Goal: Task Accomplishment & Management: Manage account settings

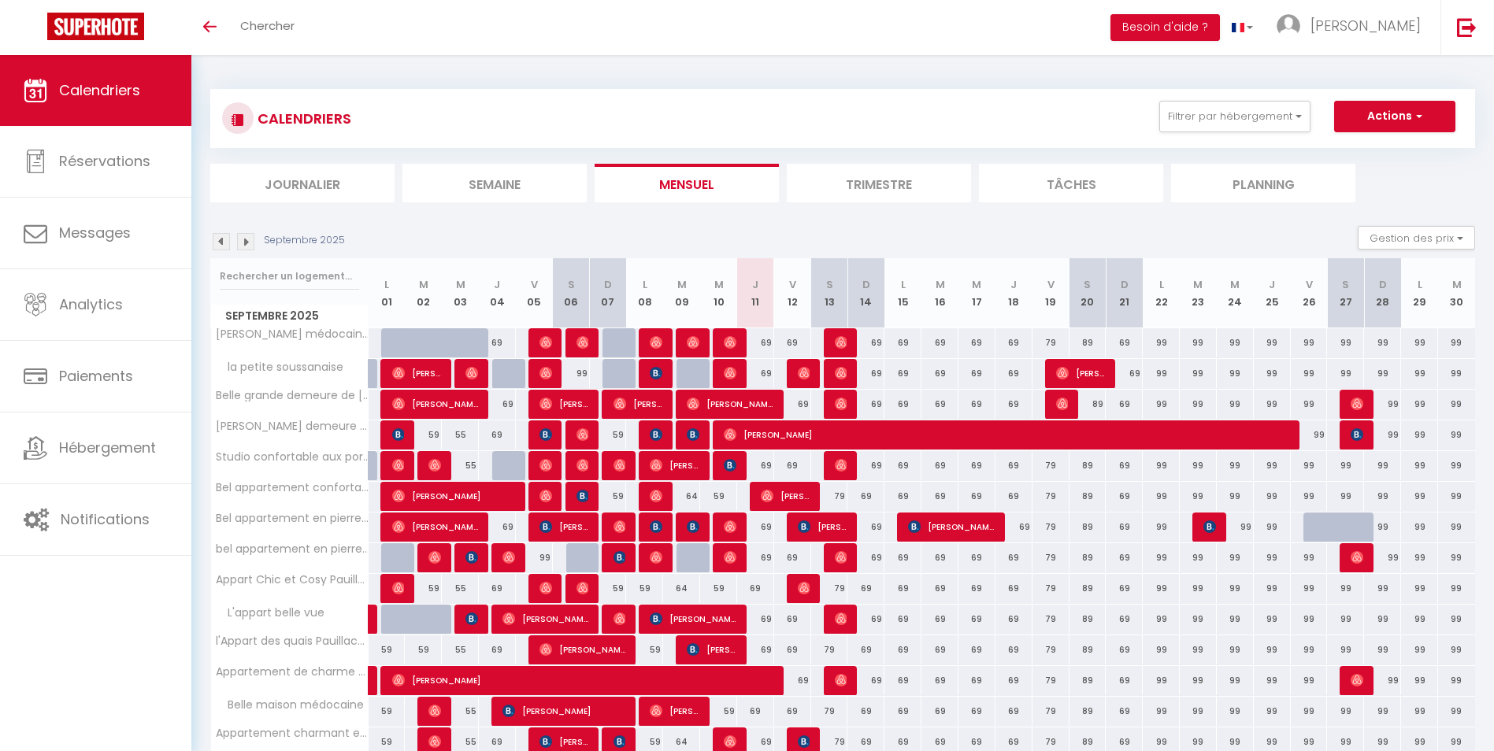
click at [769, 346] on div "69" at bounding box center [755, 342] width 37 height 29
type input "69"
type input "Jeu 11 Septembre 2025"
type input "Ven 12 Septembre 2025"
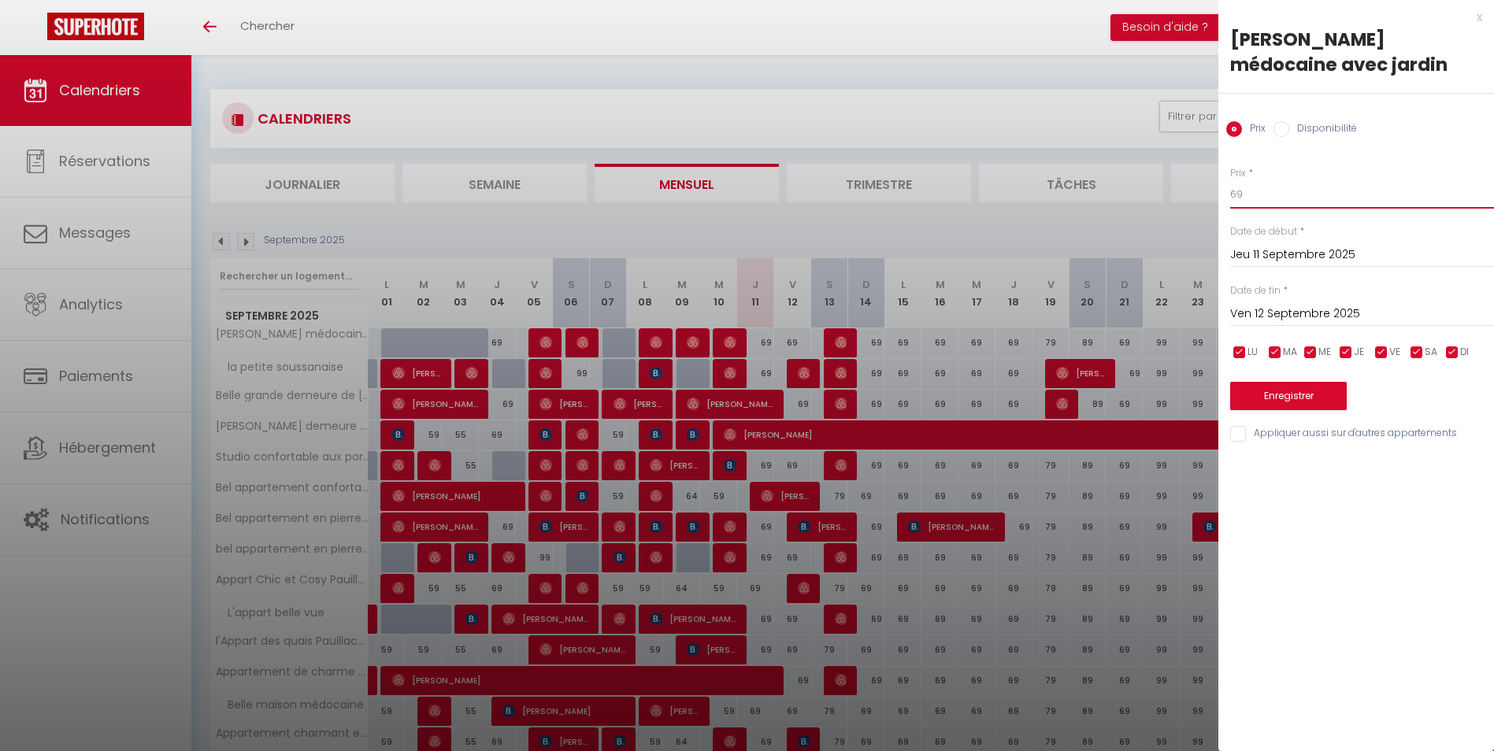
click at [1254, 206] on input "69" at bounding box center [1362, 194] width 264 height 28
type input "64"
click at [1237, 435] on input "Appliquer aussi sur d'autres appartements" at bounding box center [1362, 434] width 264 height 16
checkbox input "true"
click at [1285, 393] on button "Enregistrer" at bounding box center [1288, 396] width 117 height 28
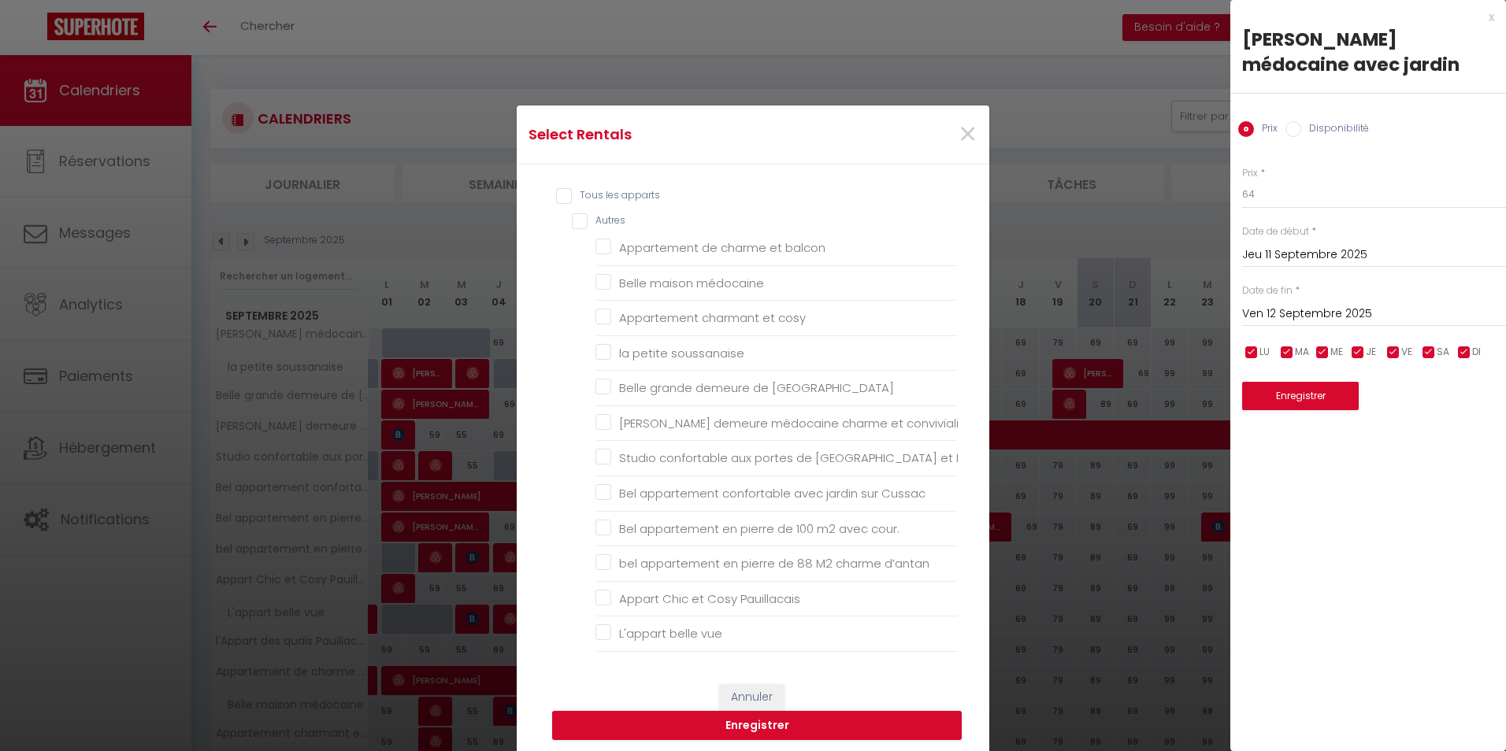
click at [556, 195] on input "Tous les apparts" at bounding box center [757, 196] width 402 height 16
checkbox input "true"
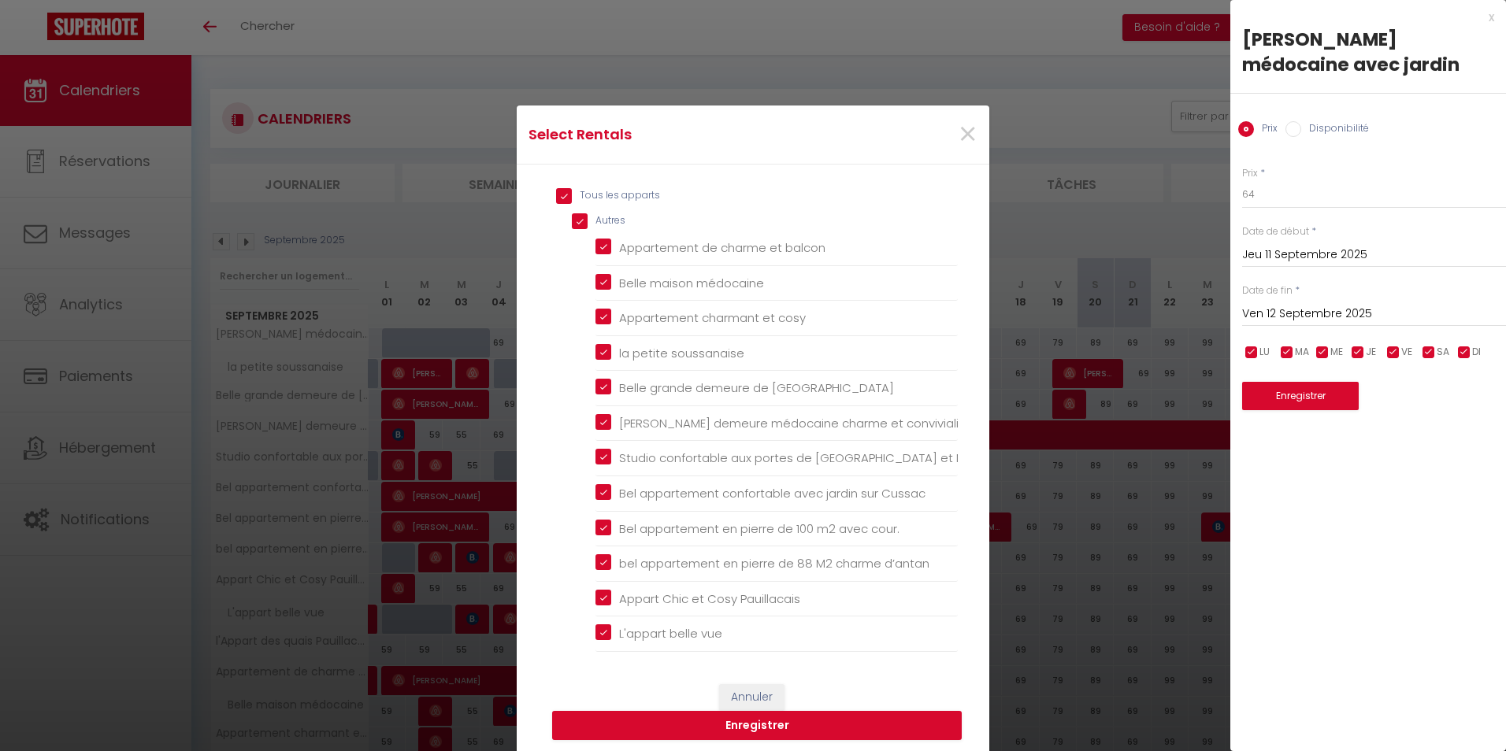
checkbox input "true"
checkbox balcon "true"
checkbox médocaine "true"
checkbox cosy "true"
checkbox soussanaise "true"
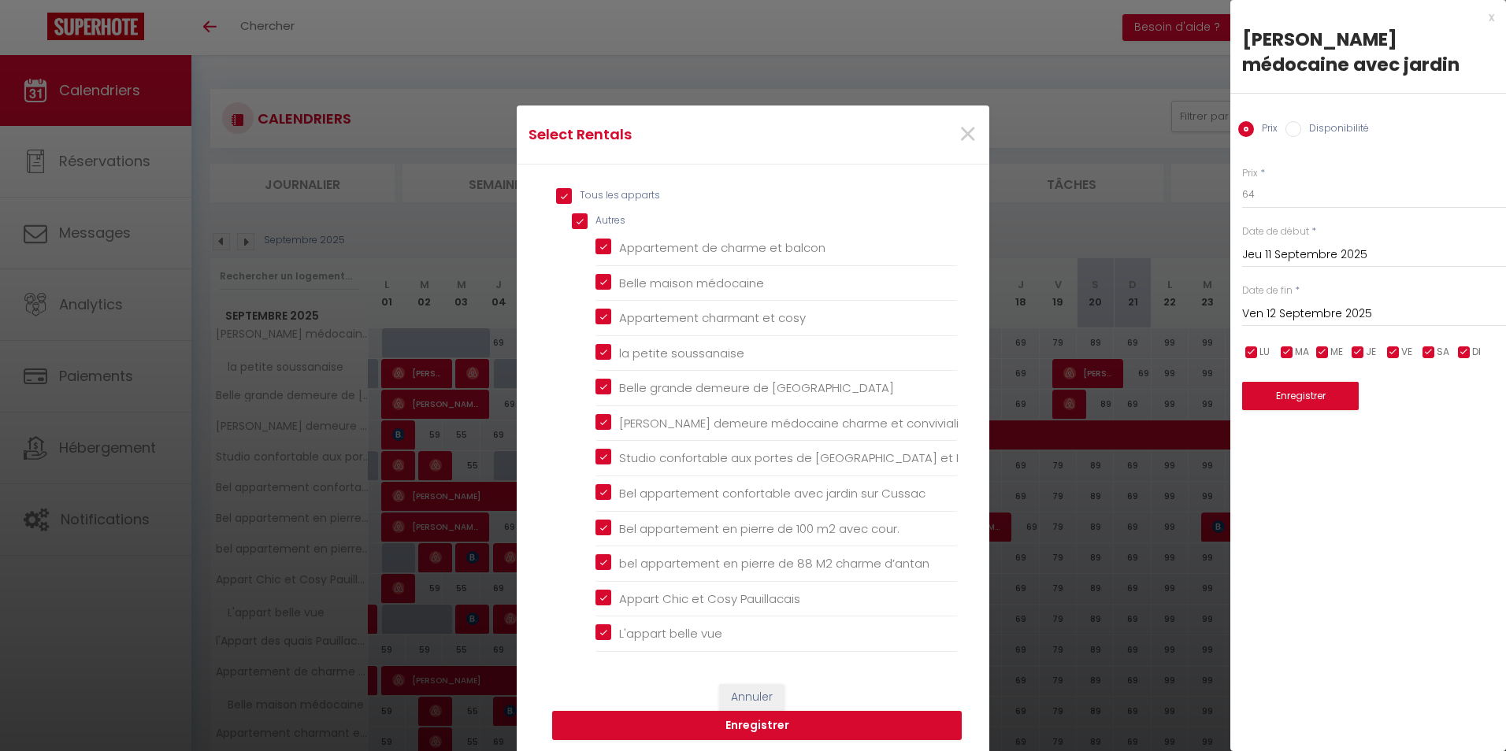
checkbox Margaux "true"
checkbox convivialité "true"
checkbox Médoc "true"
checkbox Cussac "true"
checkbox cour\ "true"
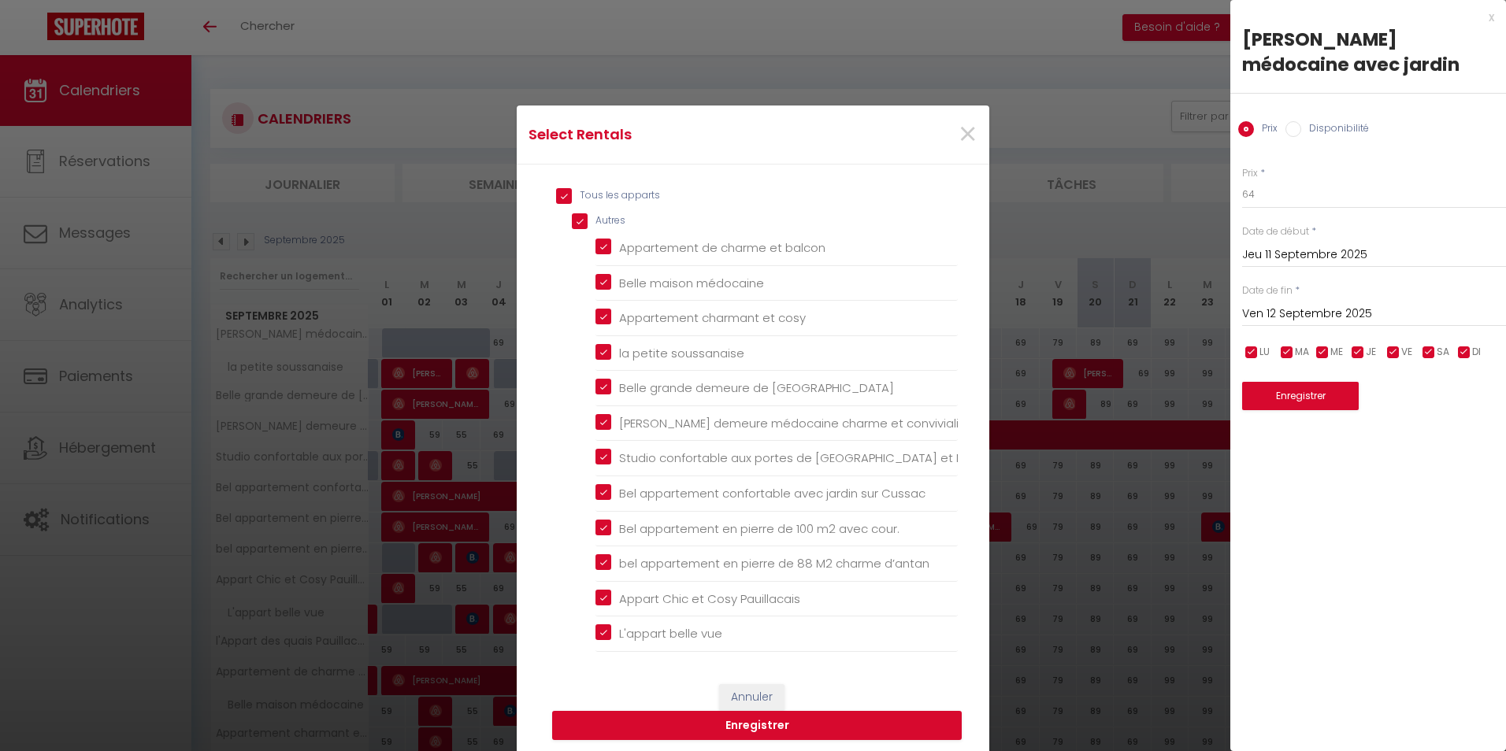
checkbox d’antan "true"
checkbox Pauillacais "true"
checkbox vue "true"
checkbox Pauillacais "true"
click at [629, 722] on button "Enregistrer" at bounding box center [757, 726] width 410 height 30
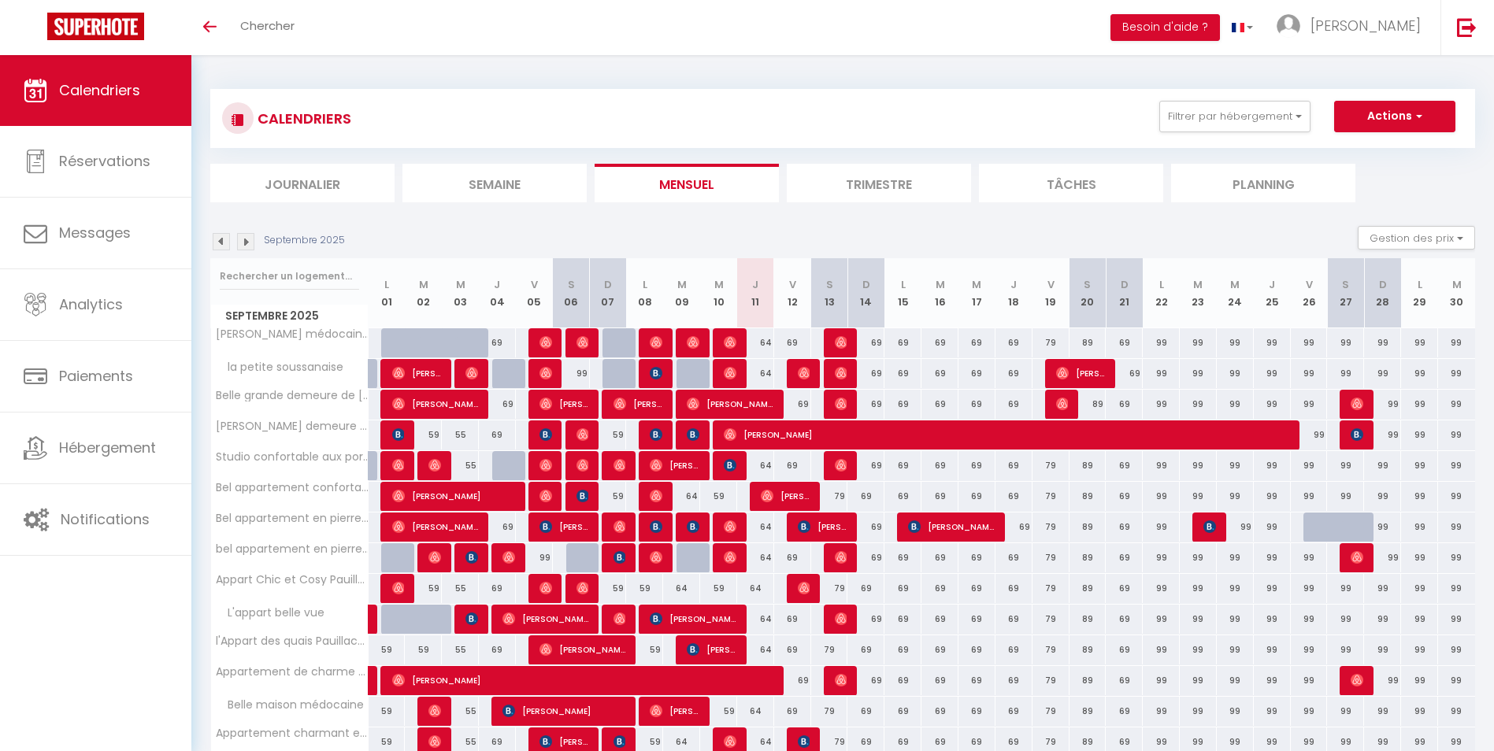
scroll to position [32, 0]
